Goal: Find specific page/section: Find specific page/section

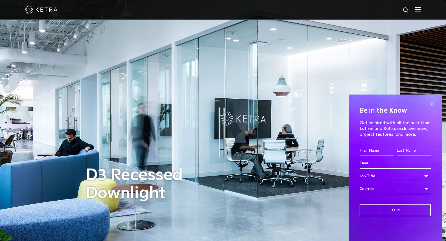
scroll to position [0, 0]
click at [434, 106] on span at bounding box center [432, 104] width 8 height 8
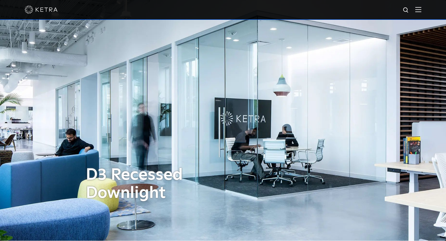
click at [419, 10] on img at bounding box center [418, 9] width 6 height 5
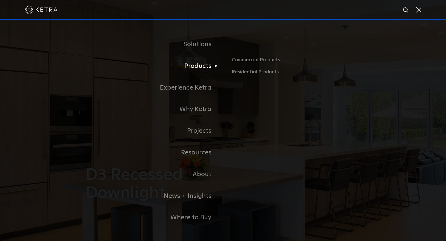
click at [204, 65] on link "Products" at bounding box center [154, 66] width 137 height 22
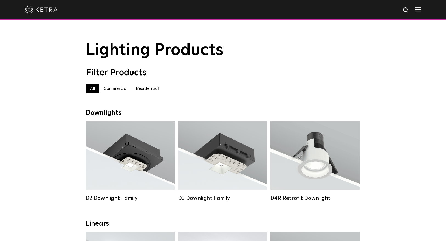
click at [151, 88] on label "Residential" at bounding box center [147, 88] width 31 height 10
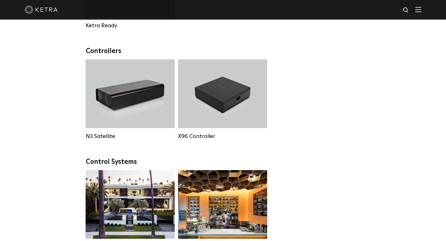
scroll to position [614, 0]
